Goal: Information Seeking & Learning: Understand process/instructions

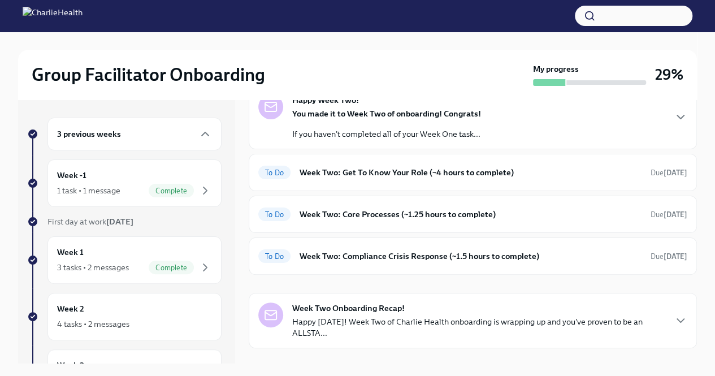
scroll to position [68, 0]
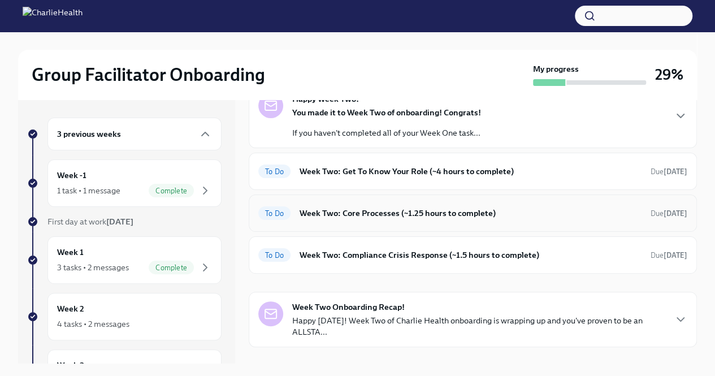
click at [481, 215] on h6 "Week Two: Core Processes (~1.25 hours to complete)" at bounding box center [470, 213] width 342 height 12
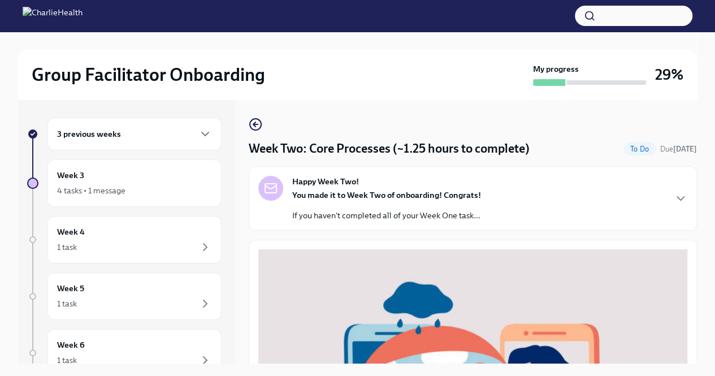
click at [413, 204] on div "You made it to Week Two of onboarding! Congrats! If you haven't completed all o…" at bounding box center [386, 205] width 189 height 32
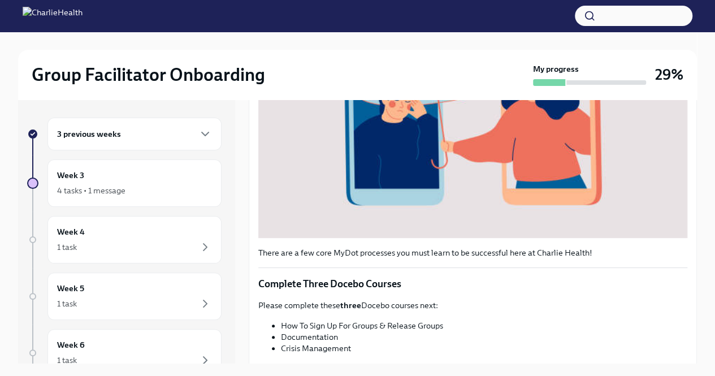
scroll to position [493, 0]
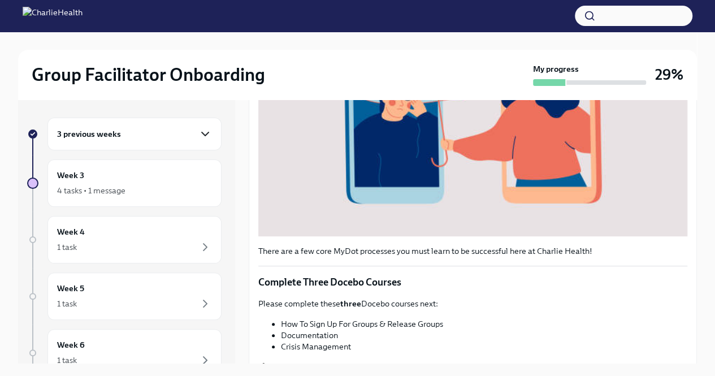
click at [202, 134] on icon "button" at bounding box center [205, 133] width 7 height 3
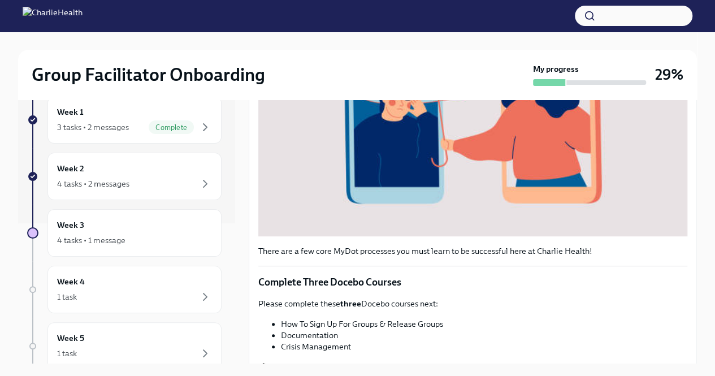
scroll to position [150, 0]
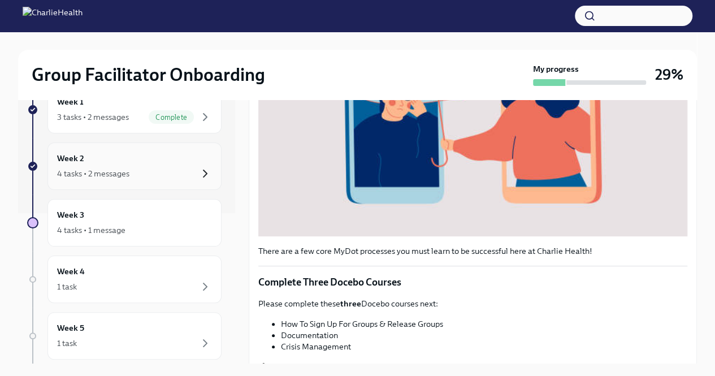
click at [198, 172] on icon "button" at bounding box center [205, 174] width 14 height 14
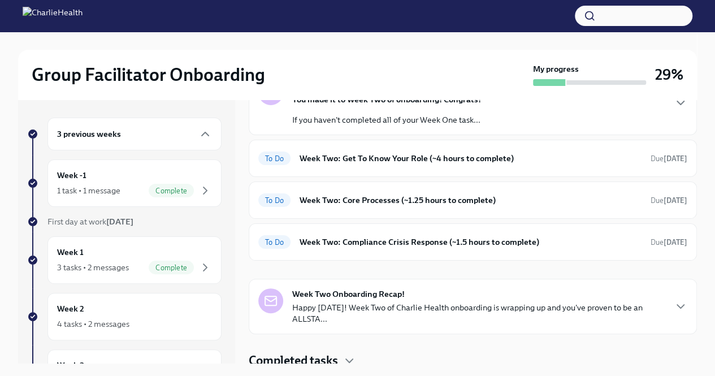
scroll to position [84, 0]
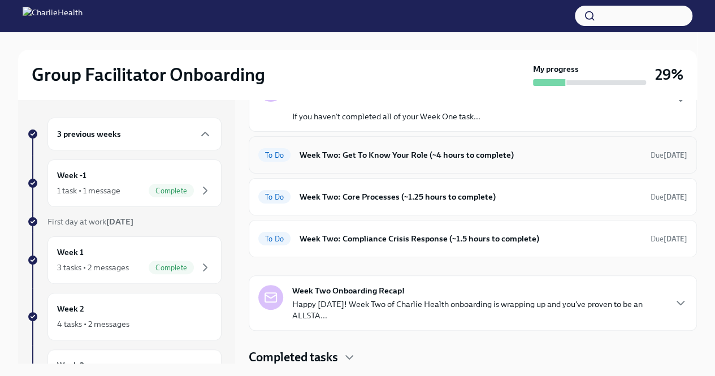
click at [394, 158] on h6 "Week Two: Get To Know Your Role (~4 hours to complete)" at bounding box center [470, 155] width 342 height 12
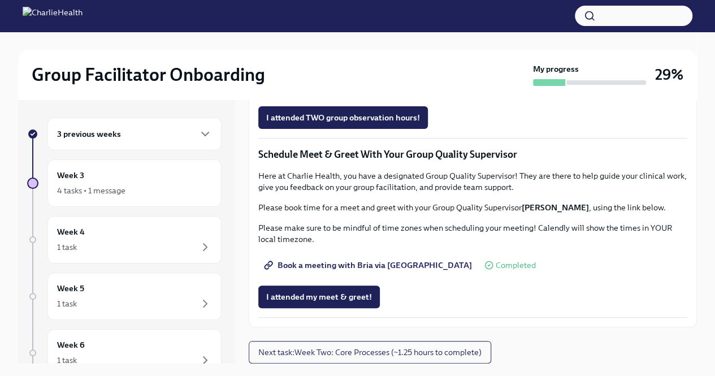
scroll to position [896, 0]
click at [356, 60] on span "Group Observation Instructions" at bounding box center [331, 54] width 130 height 11
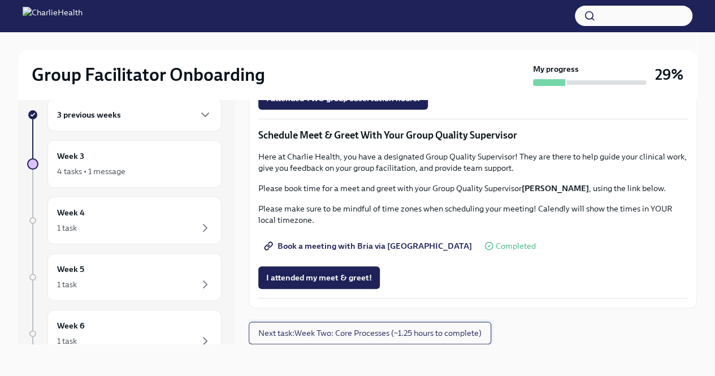
click at [356, 327] on span "Next task : Week Two: Core Processes (~1.25 hours to complete)" at bounding box center [369, 332] width 223 height 11
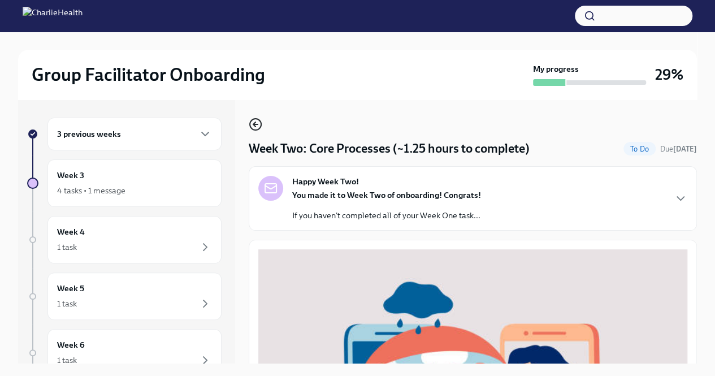
click at [254, 120] on icon "button" at bounding box center [256, 124] width 14 height 14
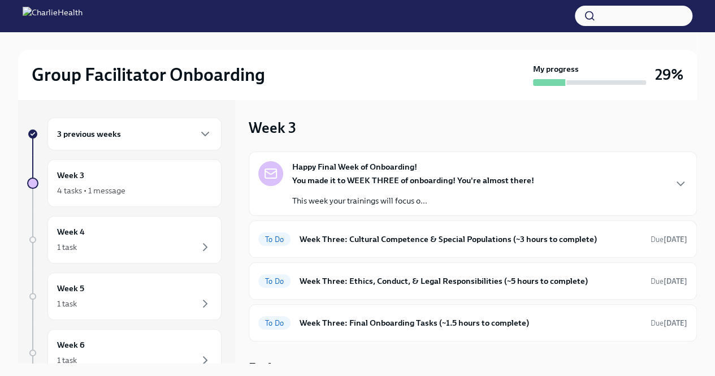
click at [149, 134] on div "3 previous weeks" at bounding box center [134, 134] width 155 height 14
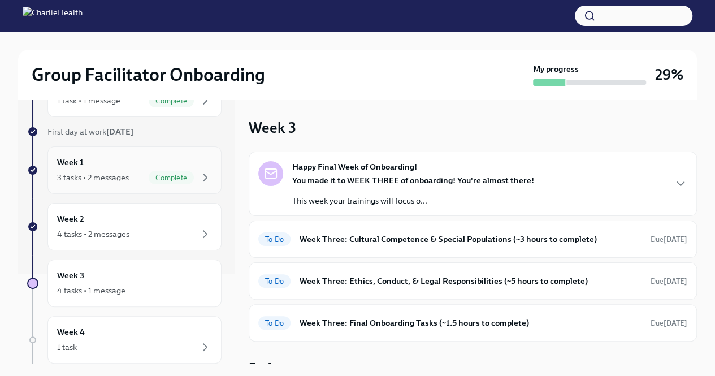
scroll to position [99, 0]
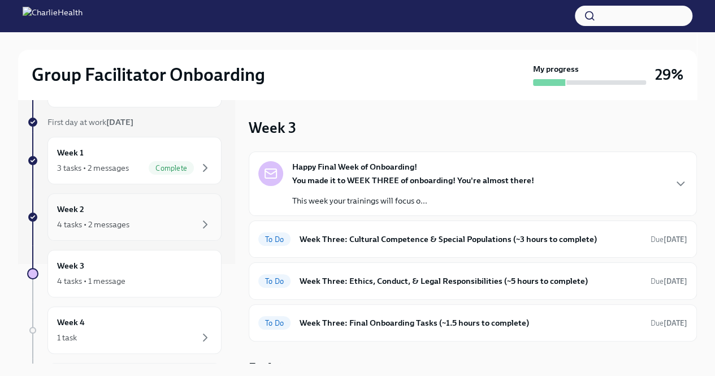
click at [152, 229] on div "4 tasks • 2 messages" at bounding box center [134, 224] width 155 height 14
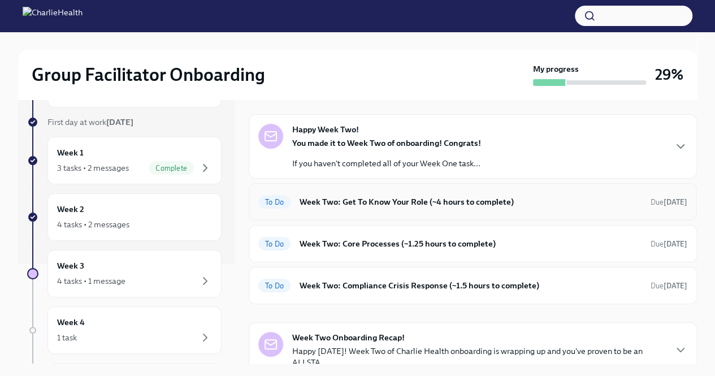
scroll to position [40, 0]
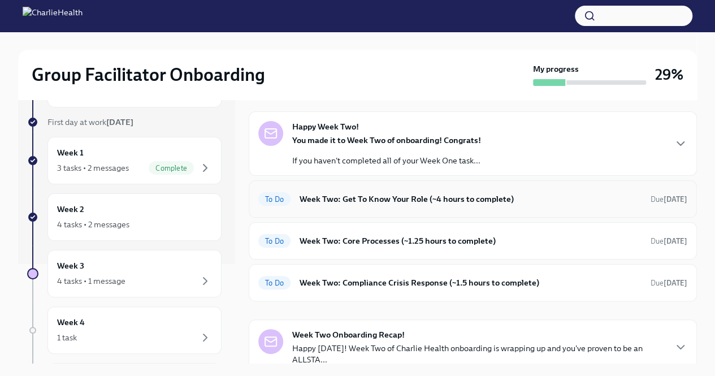
click at [372, 202] on h6 "Week Two: Get To Know Your Role (~4 hours to complete)" at bounding box center [470, 199] width 342 height 12
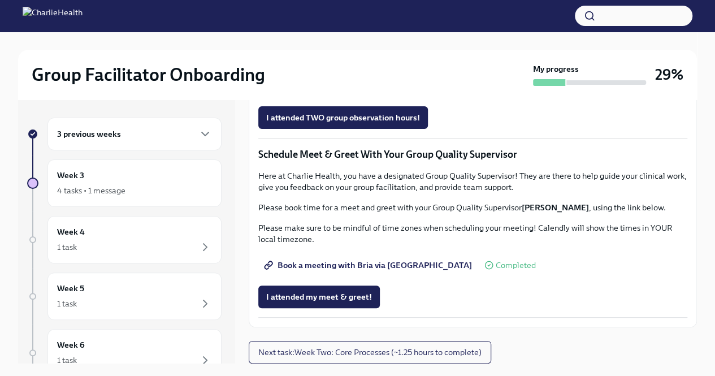
scroll to position [1064, 0]
click at [408, 352] on span "Next task : Week Two: Core Processes (~1.25 hours to complete)" at bounding box center [369, 351] width 223 height 11
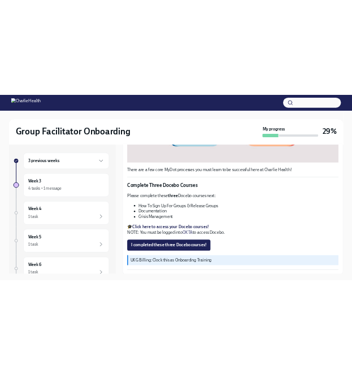
scroll to position [397, 0]
